Goal: Find specific page/section: Find specific page/section

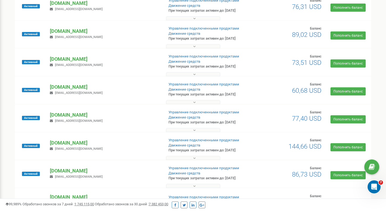
scroll to position [179, 0]
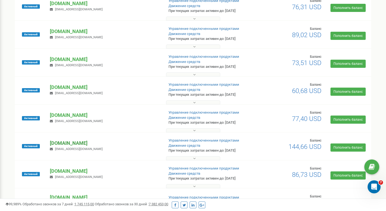
click at [63, 146] on p "[DOMAIN_NAME]" at bounding box center [105, 143] width 110 height 7
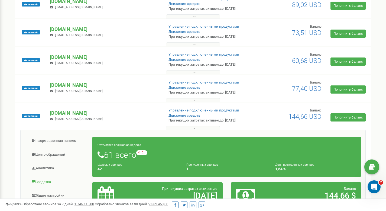
scroll to position [215, 0]
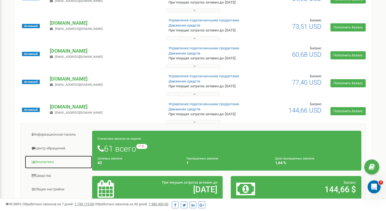
click at [54, 167] on link "Аналитика" at bounding box center [59, 161] width 68 height 13
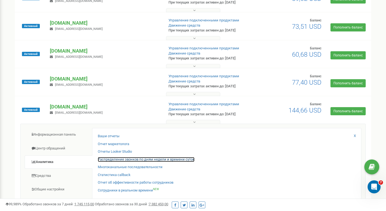
click at [114, 158] on link "Распределение звонков по дням недели и времени суток" at bounding box center [146, 159] width 97 height 5
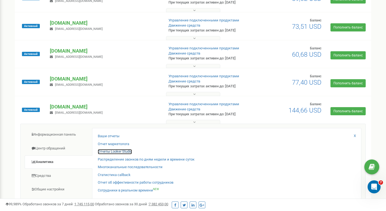
click at [116, 153] on link "Отчеты Looker Studio" at bounding box center [115, 151] width 34 height 5
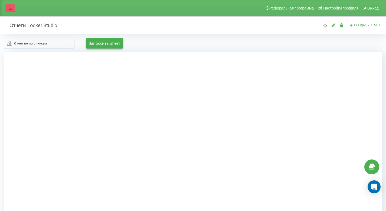
click at [8, 8] on link at bounding box center [10, 8] width 10 height 8
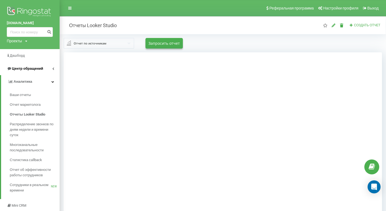
click at [28, 68] on span "Центр обращений" at bounding box center [27, 68] width 31 height 4
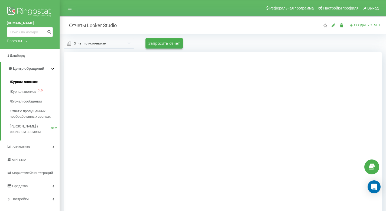
click at [29, 81] on span "Журнал звонков" at bounding box center [24, 81] width 28 height 5
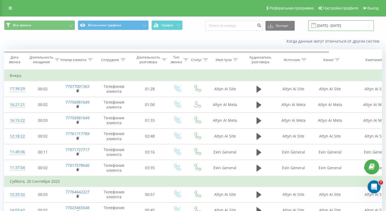
click at [336, 23] on input "22.08.2025 - 22.09.2025" at bounding box center [341, 25] width 66 height 11
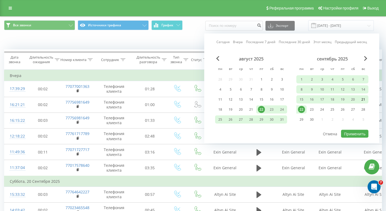
click at [360, 99] on div "21" at bounding box center [363, 99] width 7 height 7
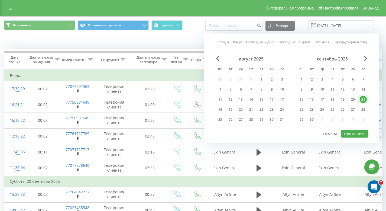
click at [367, 129] on div at bounding box center [291, 129] width 153 height 1
click at [364, 131] on button "Применить" at bounding box center [354, 134] width 27 height 8
type input "21.09.2025 - 21.09.2025"
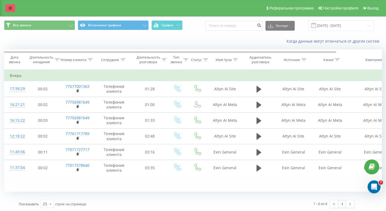
click at [14, 11] on link at bounding box center [10, 8] width 10 height 8
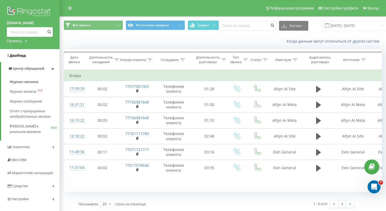
click at [28, 57] on link "Дашборд" at bounding box center [30, 55] width 60 height 13
click at [34, 67] on span "Центр обращений" at bounding box center [28, 68] width 31 height 4
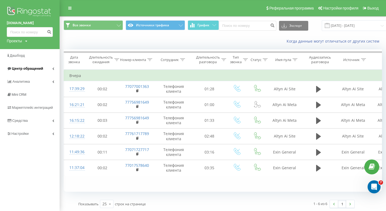
click at [35, 74] on link "Центр обращений" at bounding box center [30, 68] width 60 height 13
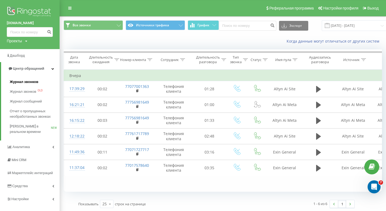
click at [34, 85] on span "Журнал звонков" at bounding box center [24, 81] width 28 height 5
click at [35, 76] on div "Журнал звонков Журнал звонков OLD Журнал сообщений Отчет о пропущенных необрабо…" at bounding box center [30, 107] width 60 height 65
click at [35, 72] on link "Центр обращений" at bounding box center [30, 68] width 59 height 13
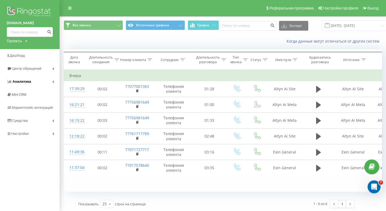
click at [35, 81] on link "Аналитика" at bounding box center [30, 81] width 60 height 13
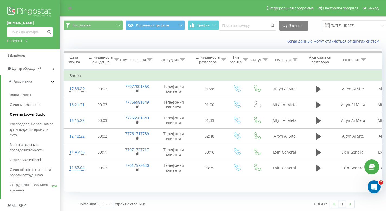
click at [32, 115] on span "Отчеты Looker Studio" at bounding box center [27, 114] width 35 height 5
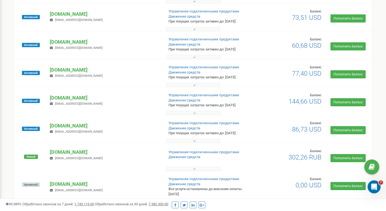
scroll to position [228, 0]
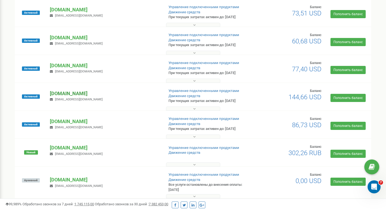
click at [58, 92] on p "[DOMAIN_NAME]" at bounding box center [105, 93] width 110 height 7
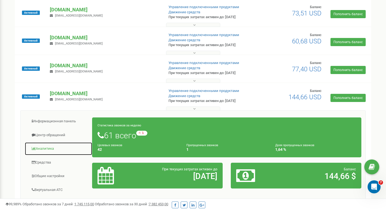
click at [58, 148] on link "Аналитика" at bounding box center [59, 148] width 68 height 13
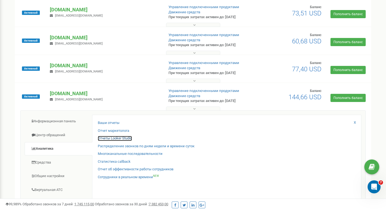
click at [124, 139] on link "Отчеты Looker Studio" at bounding box center [115, 138] width 34 height 5
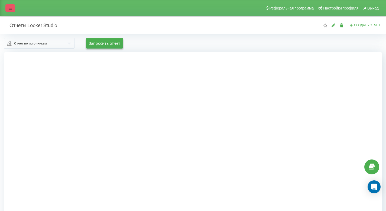
click at [12, 10] on link at bounding box center [10, 8] width 10 height 8
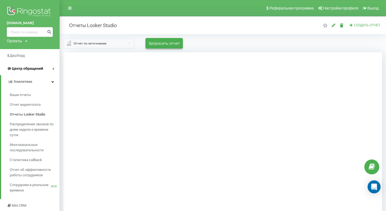
click at [25, 67] on span "Центр обращений" at bounding box center [27, 68] width 31 height 4
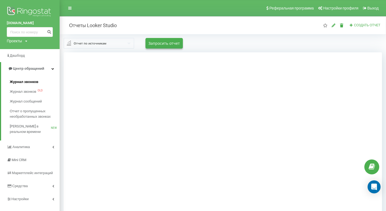
click at [27, 82] on span "Журнал звонков" at bounding box center [24, 81] width 28 height 5
